Goal: Obtain resource: Download file/media

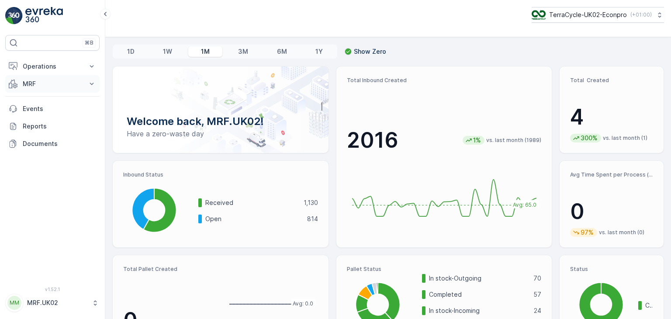
click at [94, 84] on icon at bounding box center [91, 84] width 9 height 9
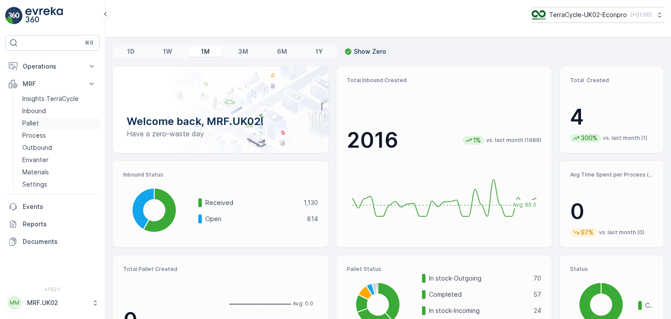
click at [38, 125] on p "Pallet" at bounding box center [30, 123] width 17 height 9
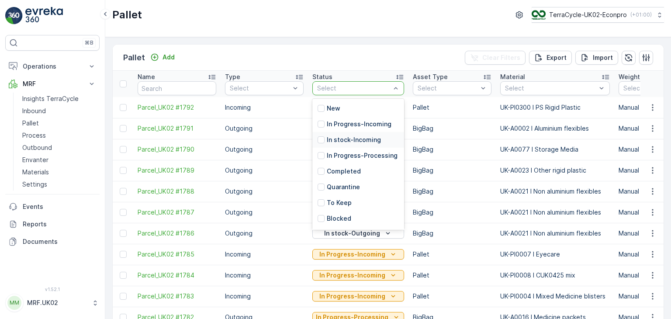
click at [351, 141] on p "In stock-Incoming" at bounding box center [354, 139] width 54 height 9
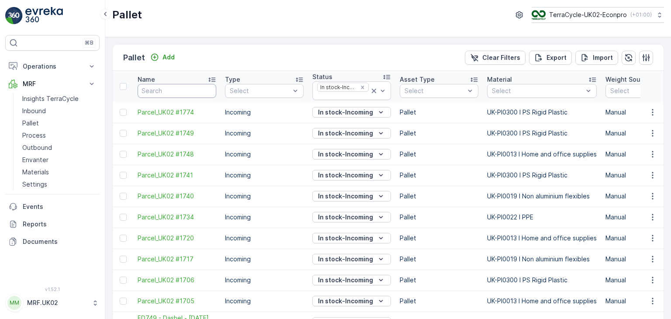
click at [184, 92] on input "text" at bounding box center [177, 91] width 79 height 14
type input "parc"
click at [561, 58] on p "Export" at bounding box center [557, 57] width 20 height 9
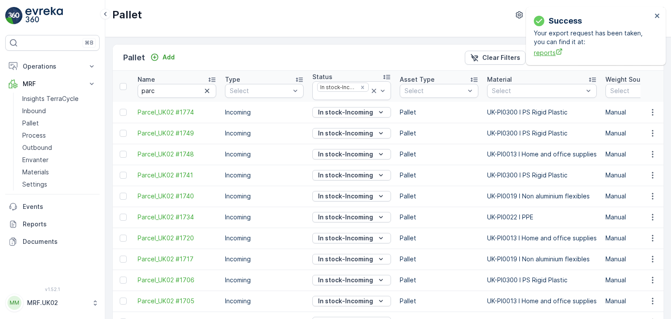
click at [549, 52] on span "reports" at bounding box center [593, 52] width 118 height 9
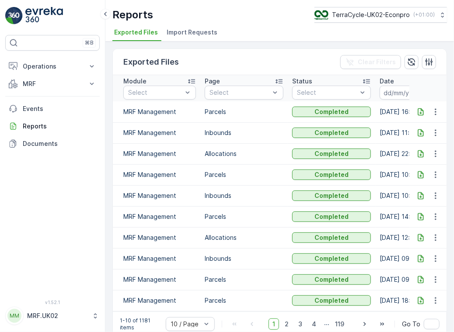
click at [419, 111] on icon at bounding box center [420, 112] width 9 height 9
